Goal: Information Seeking & Learning: Find specific page/section

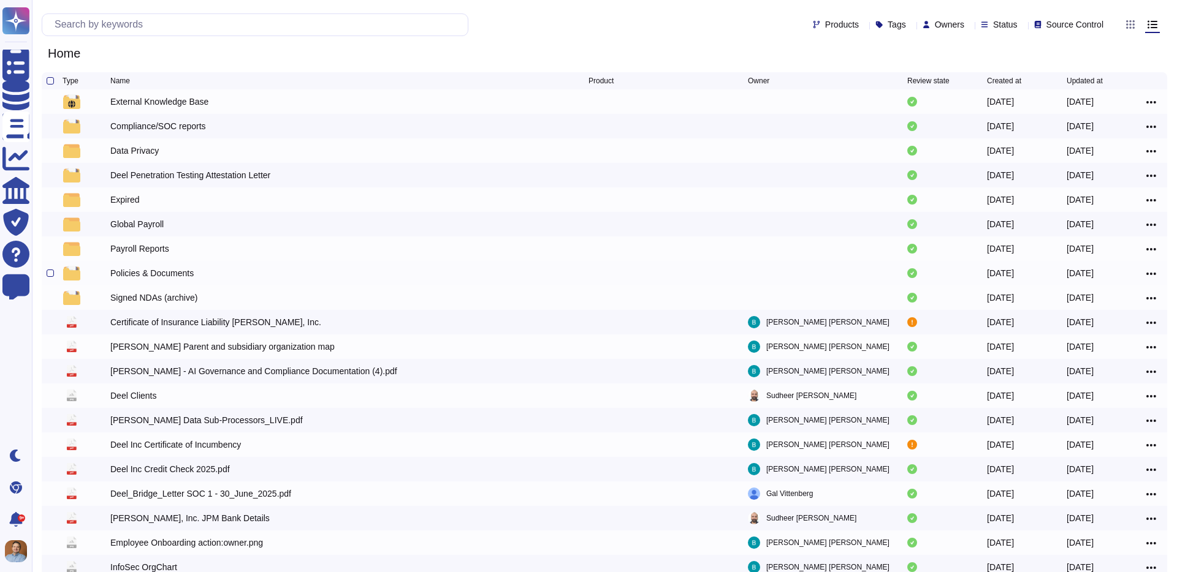
scroll to position [1, 0]
click at [163, 21] on input "text" at bounding box center [257, 24] width 419 height 21
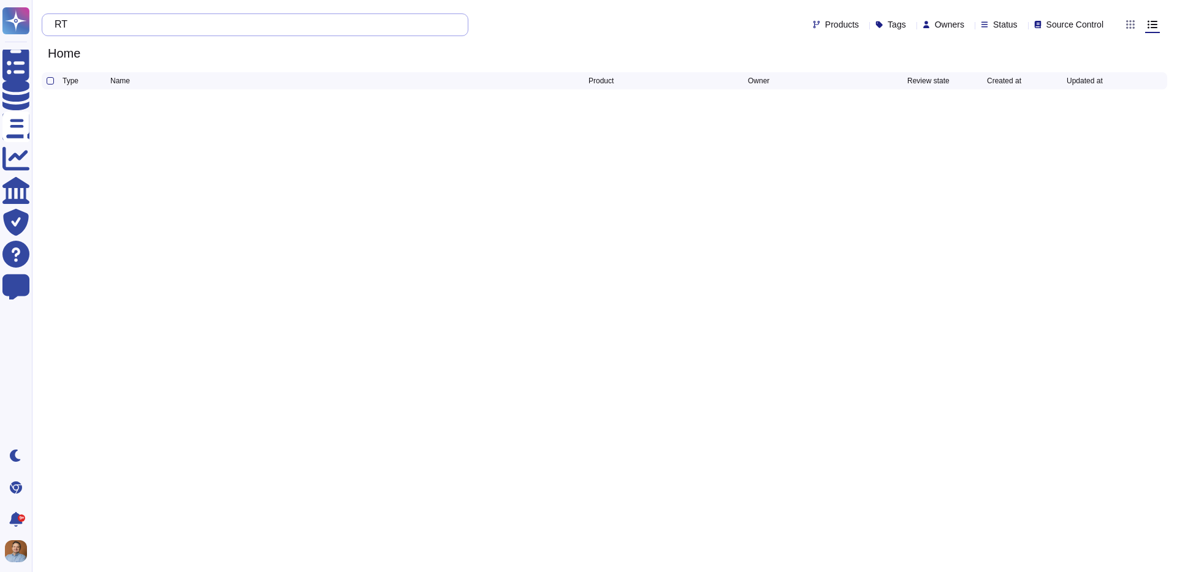
scroll to position [0, 0]
type input "RTO"
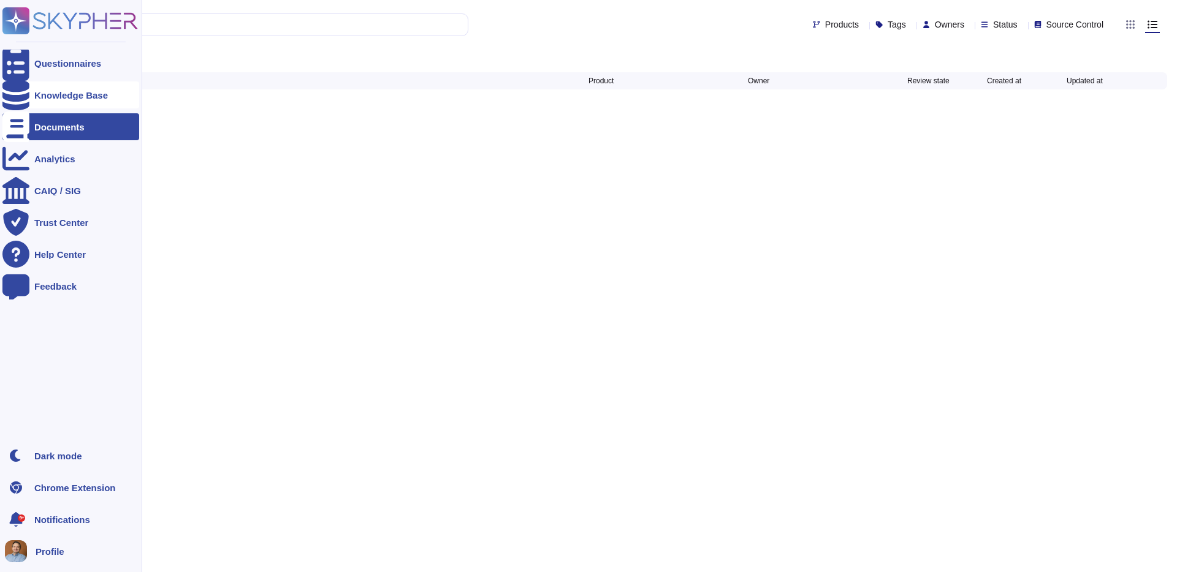
click at [22, 93] on icon at bounding box center [15, 95] width 27 height 31
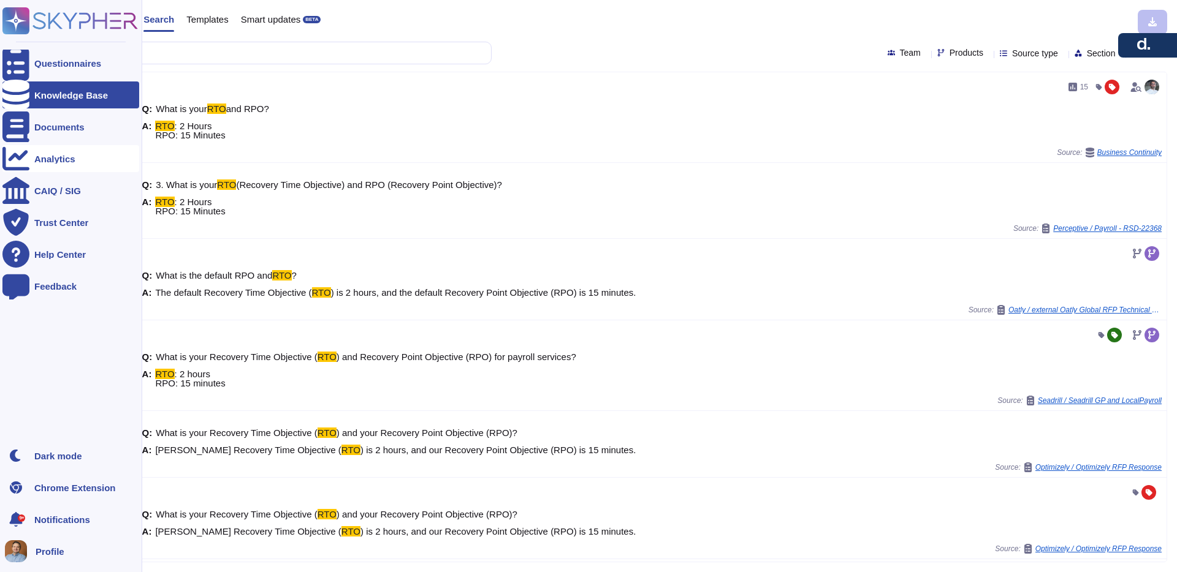
type input "RTO"
